Goal: Use online tool/utility: Utilize a website feature to perform a specific function

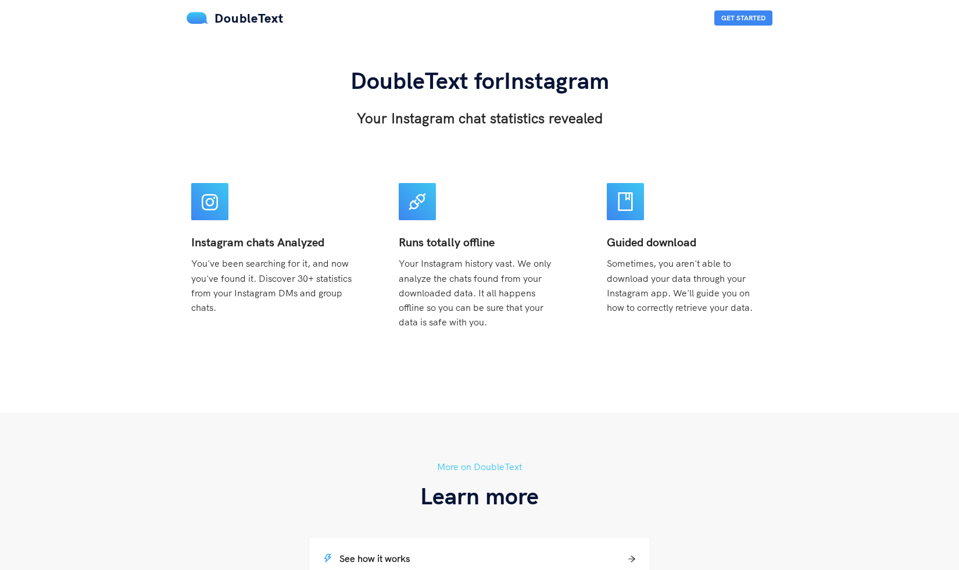
scroll to position [382, 0]
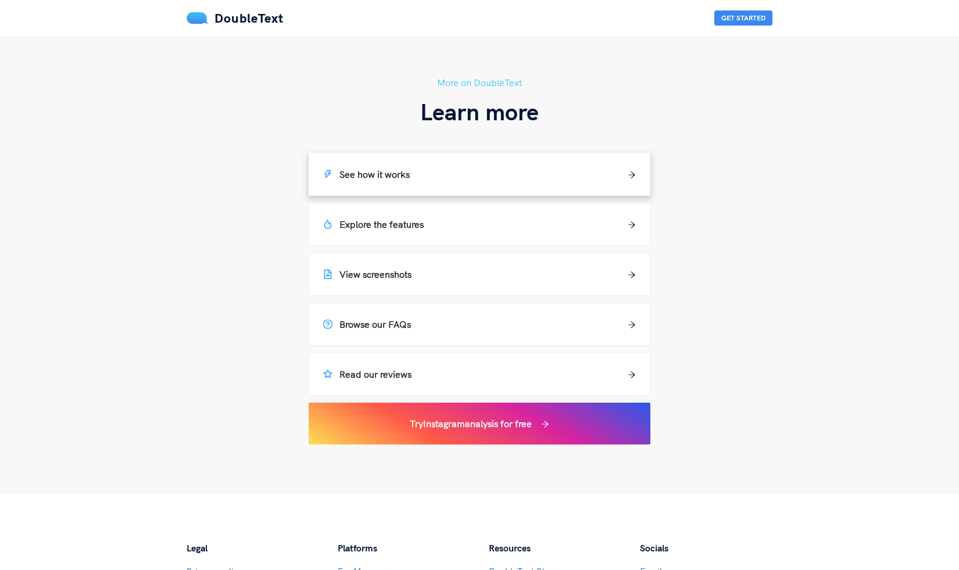
click at [577, 177] on div "See how it works" at bounding box center [479, 174] width 313 height 14
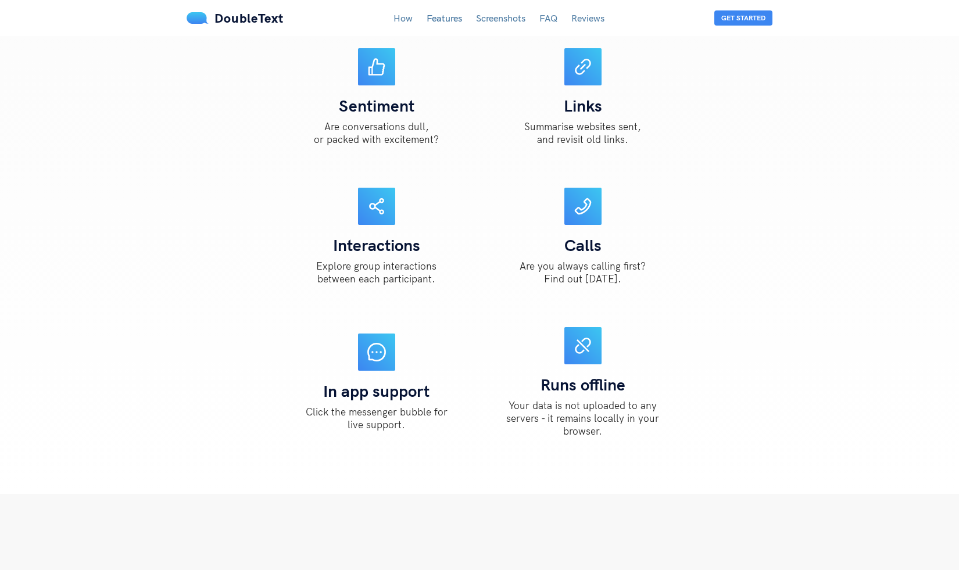
scroll to position [1556, 0]
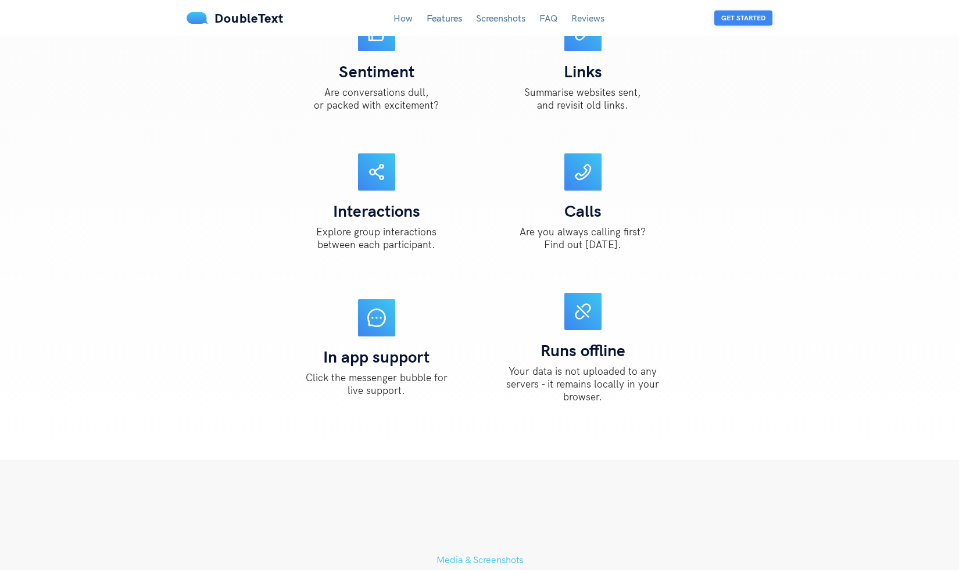
click at [745, 15] on button "Get Started" at bounding box center [743, 17] width 58 height 15
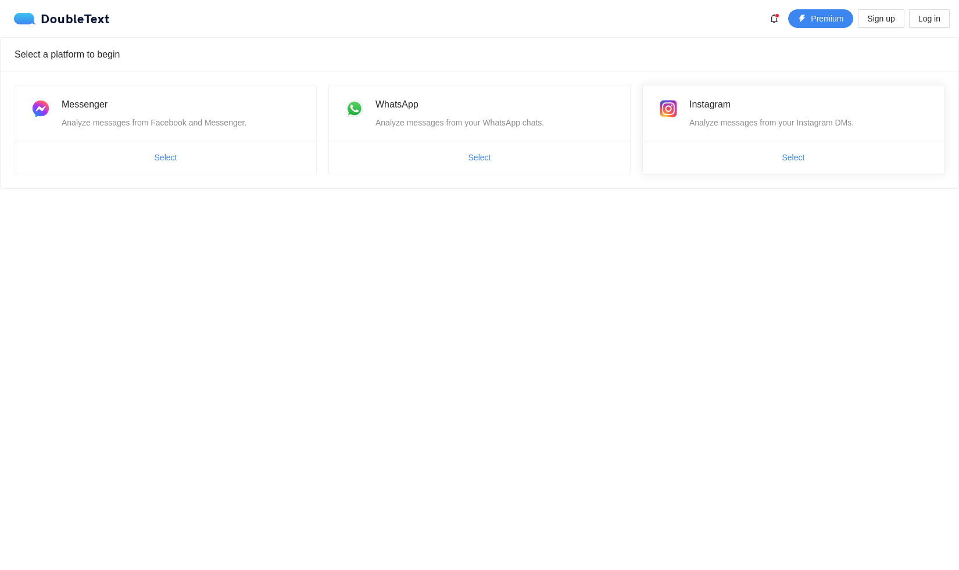
click at [807, 167] on ul "Select" at bounding box center [793, 157] width 301 height 33
